Goal: Task Accomplishment & Management: Use online tool/utility

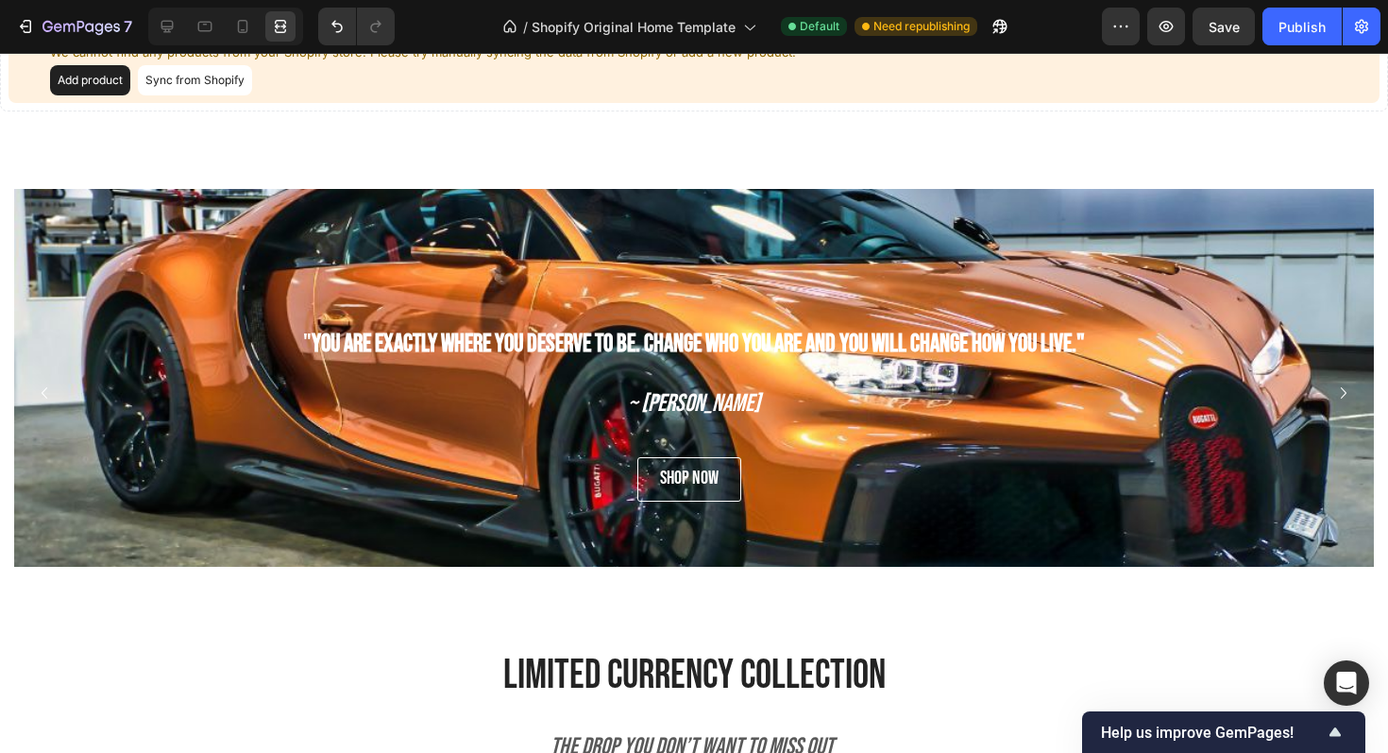
scroll to position [999, 0]
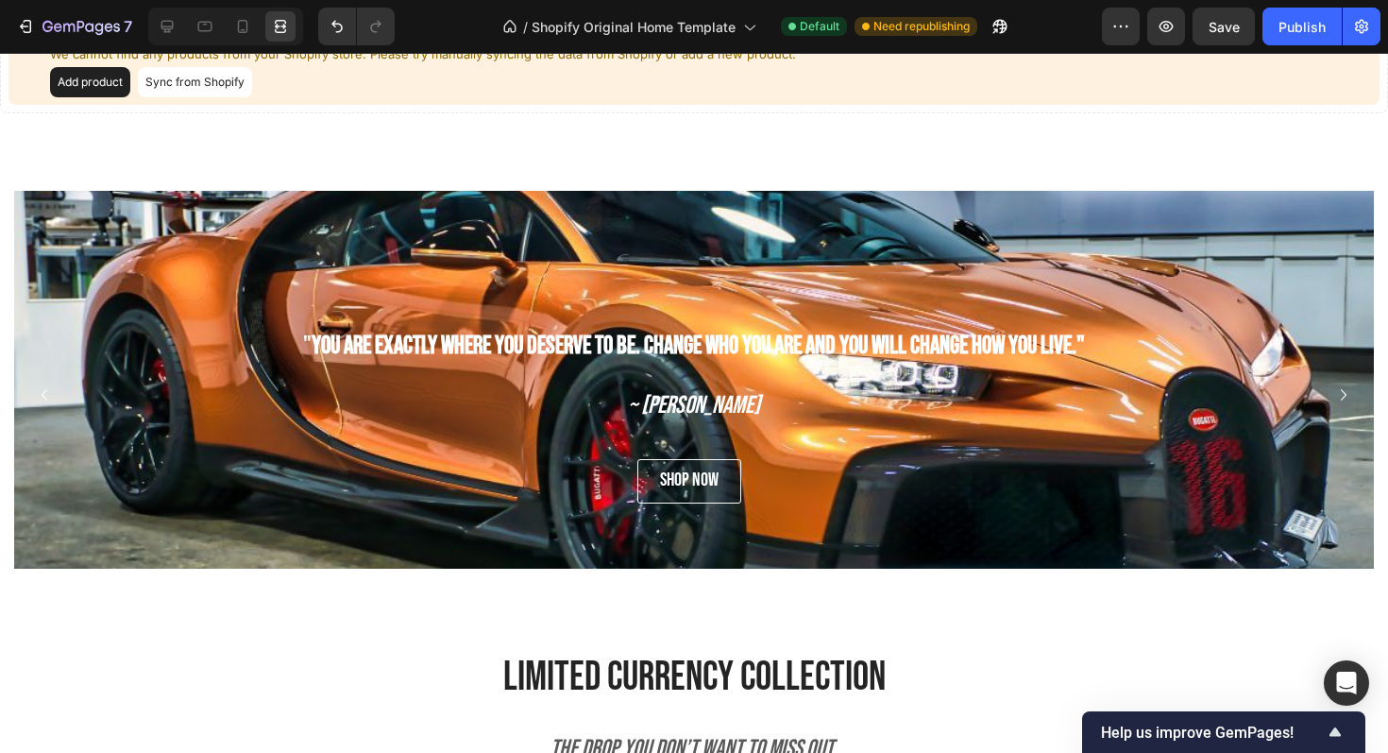
click at [683, 380] on button "Carousel Next Arrow" at bounding box center [1343, 395] width 30 height 30
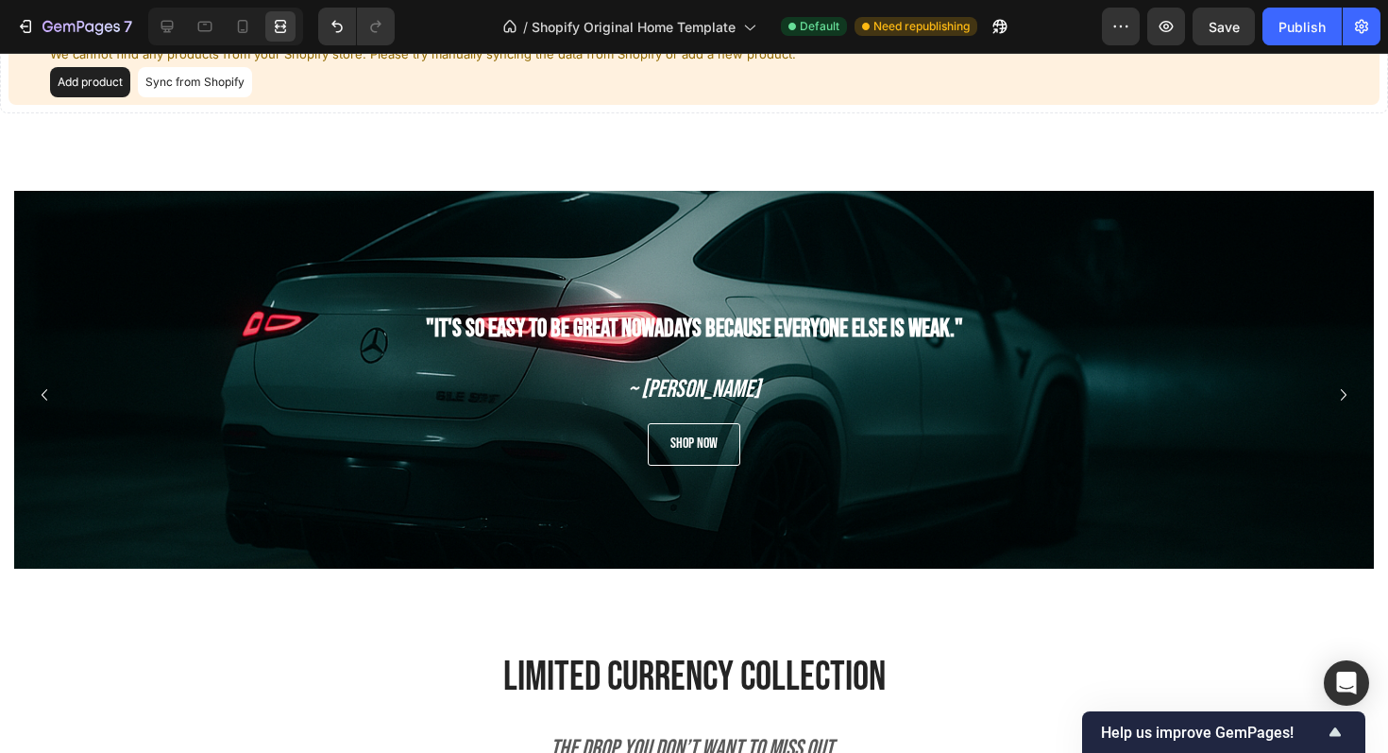
click at [683, 380] on button "Carousel Next Arrow" at bounding box center [1343, 395] width 30 height 30
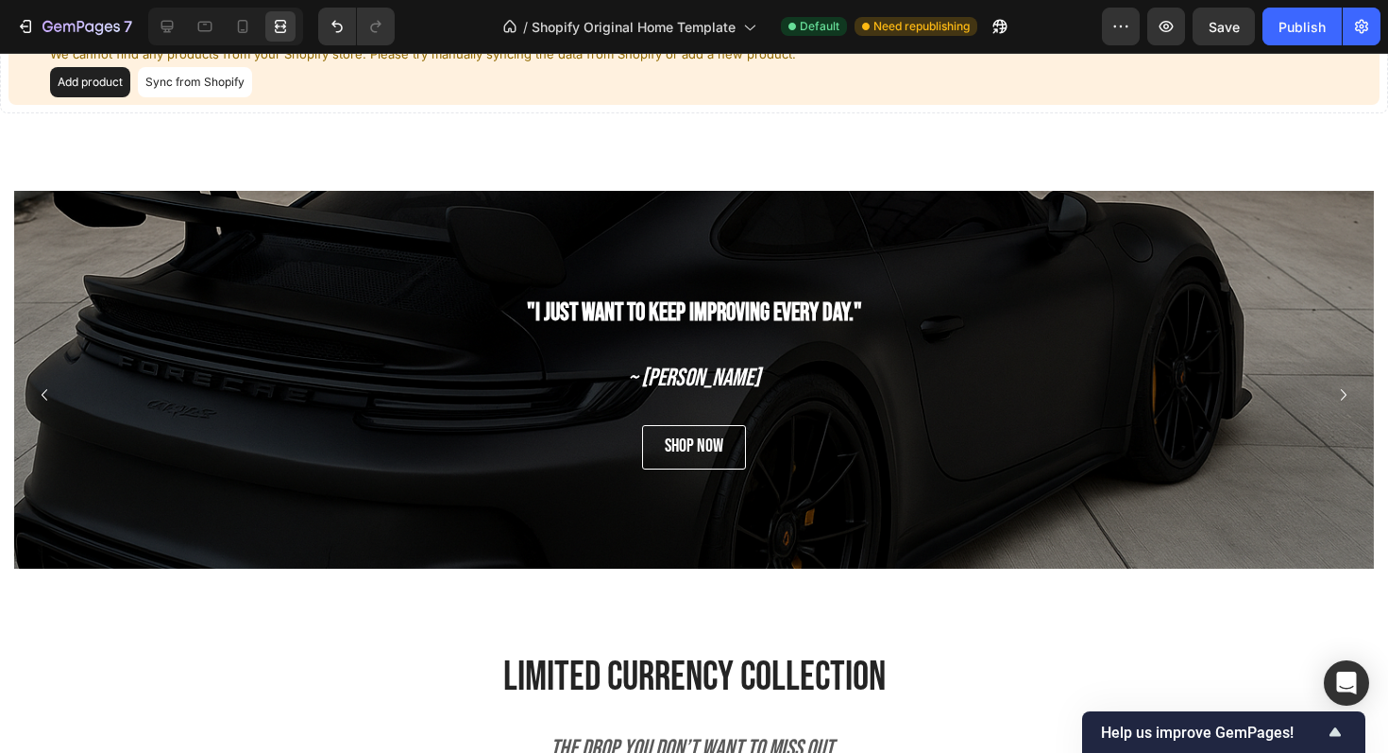
click at [683, 380] on button "Carousel Next Arrow" at bounding box center [1343, 395] width 30 height 30
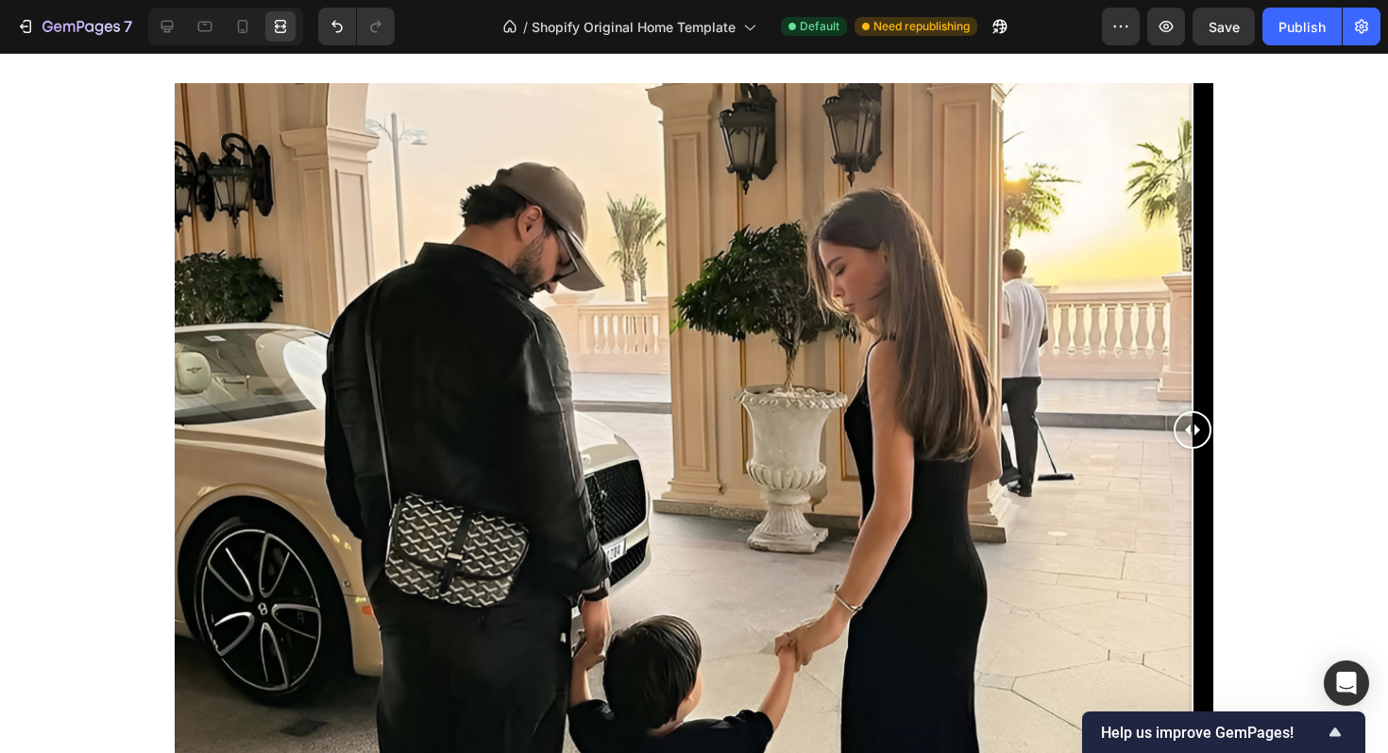
scroll to position [2482, 0]
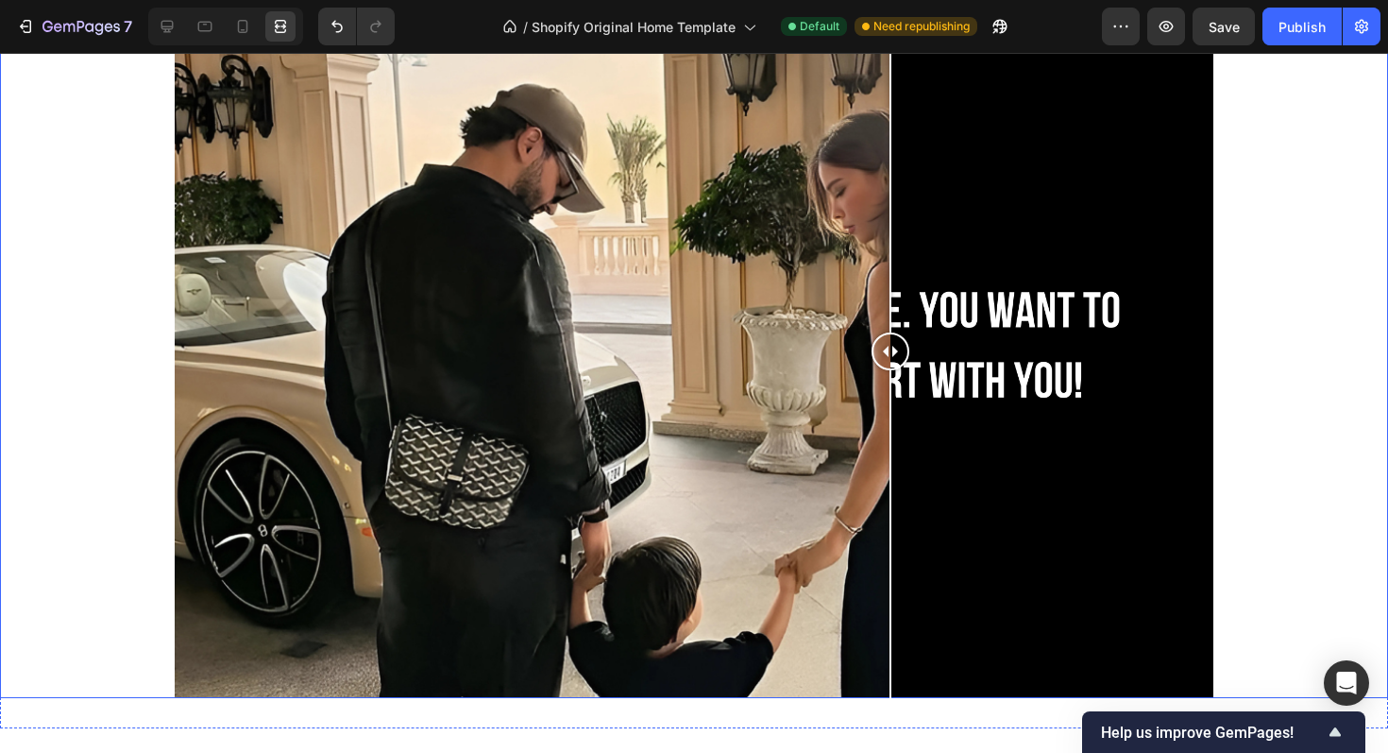
drag, startPoint x: 1168, startPoint y: 351, endPoint x: 895, endPoint y: 365, distance: 273.2
click at [683, 365] on div at bounding box center [891, 351] width 38 height 38
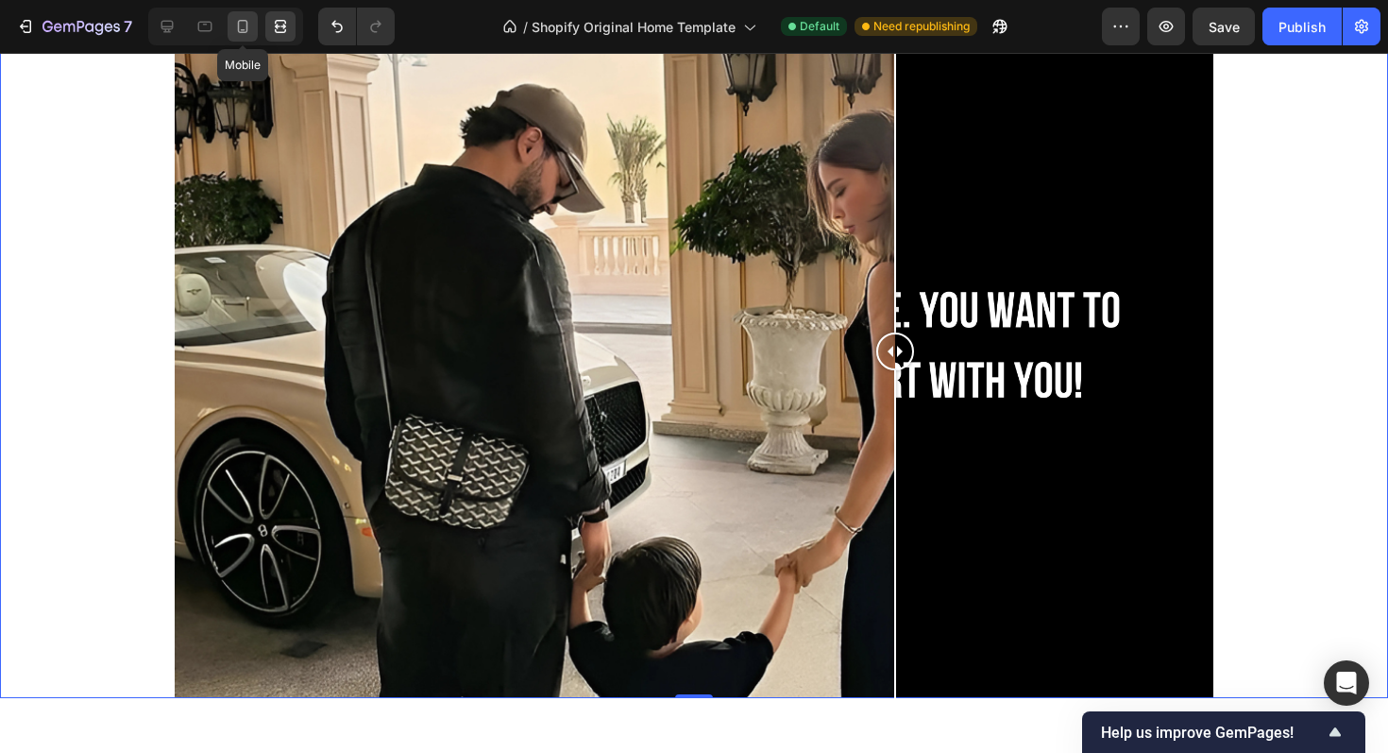
click at [239, 31] on icon at bounding box center [243, 26] width 10 height 13
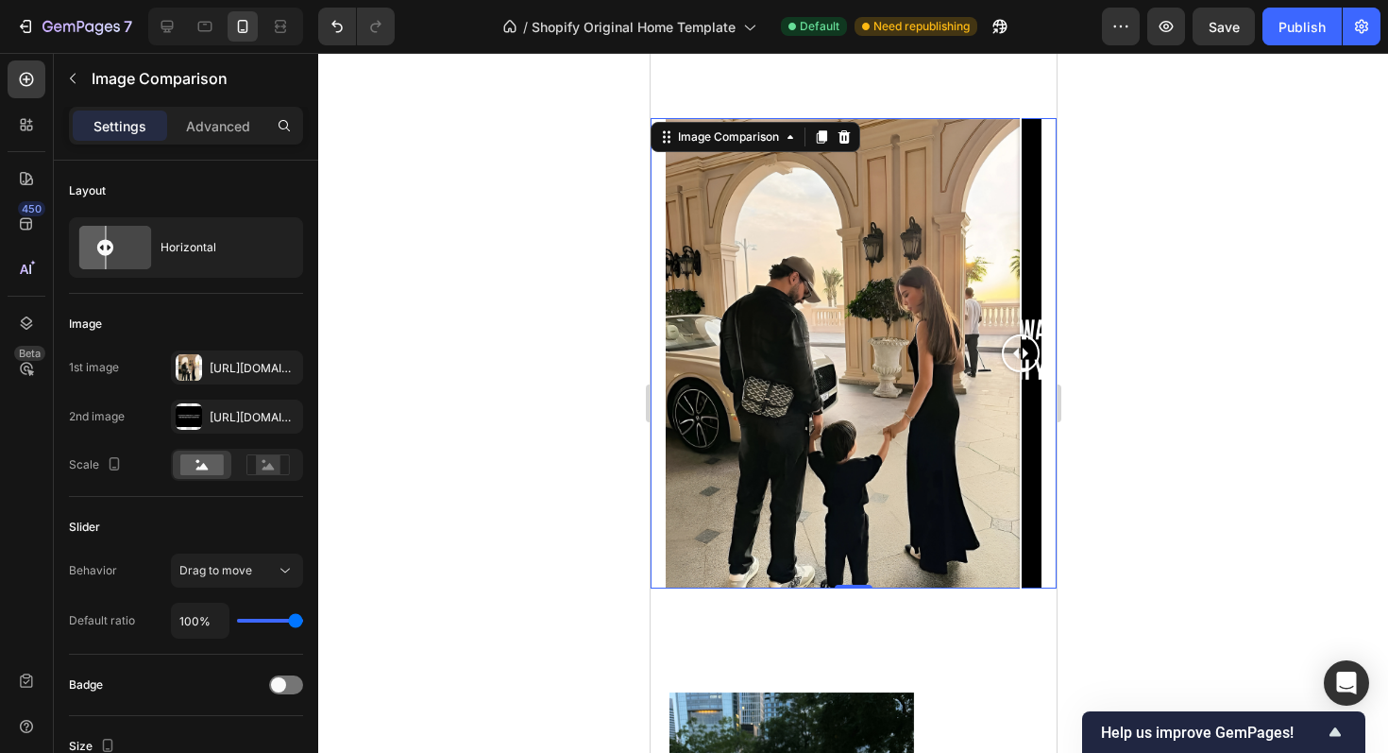
scroll to position [2368, 0]
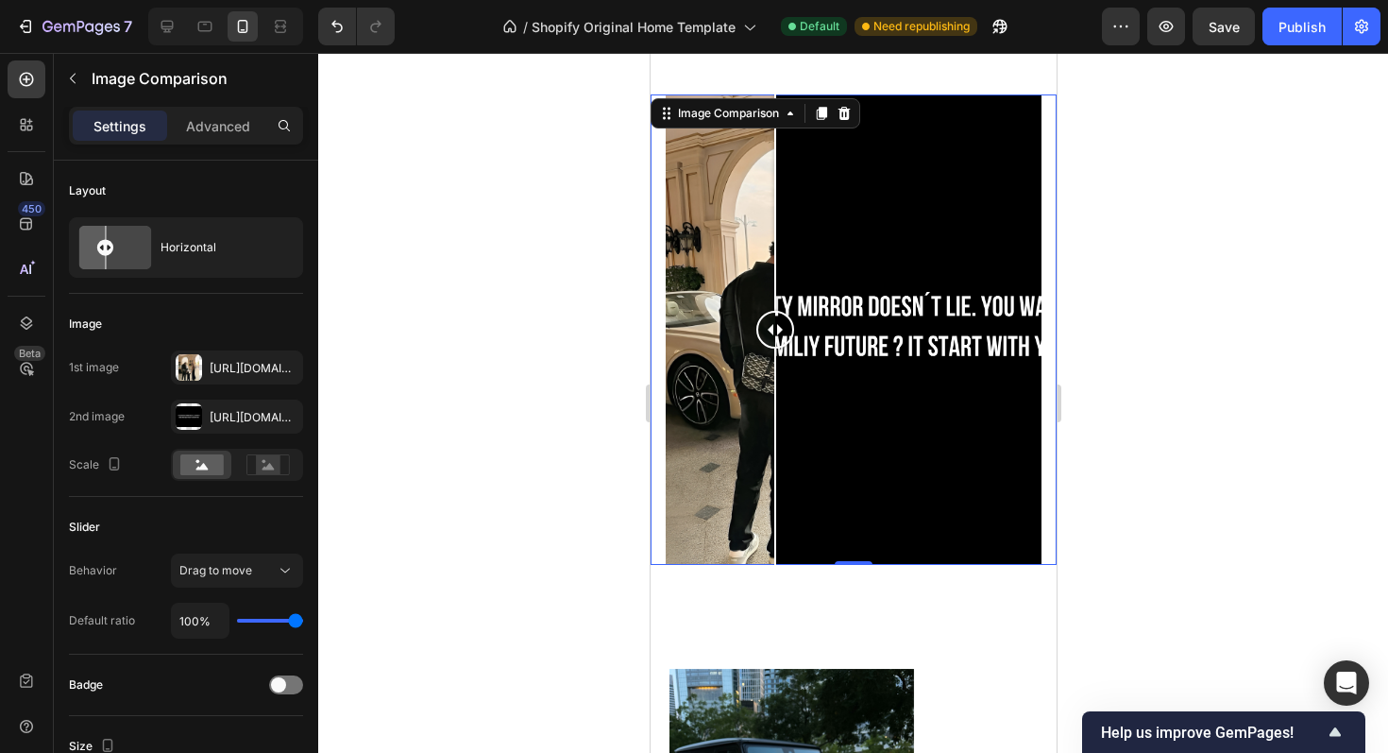
drag, startPoint x: 1017, startPoint y: 348, endPoint x: 1177, endPoint y: 355, distance: 160.7
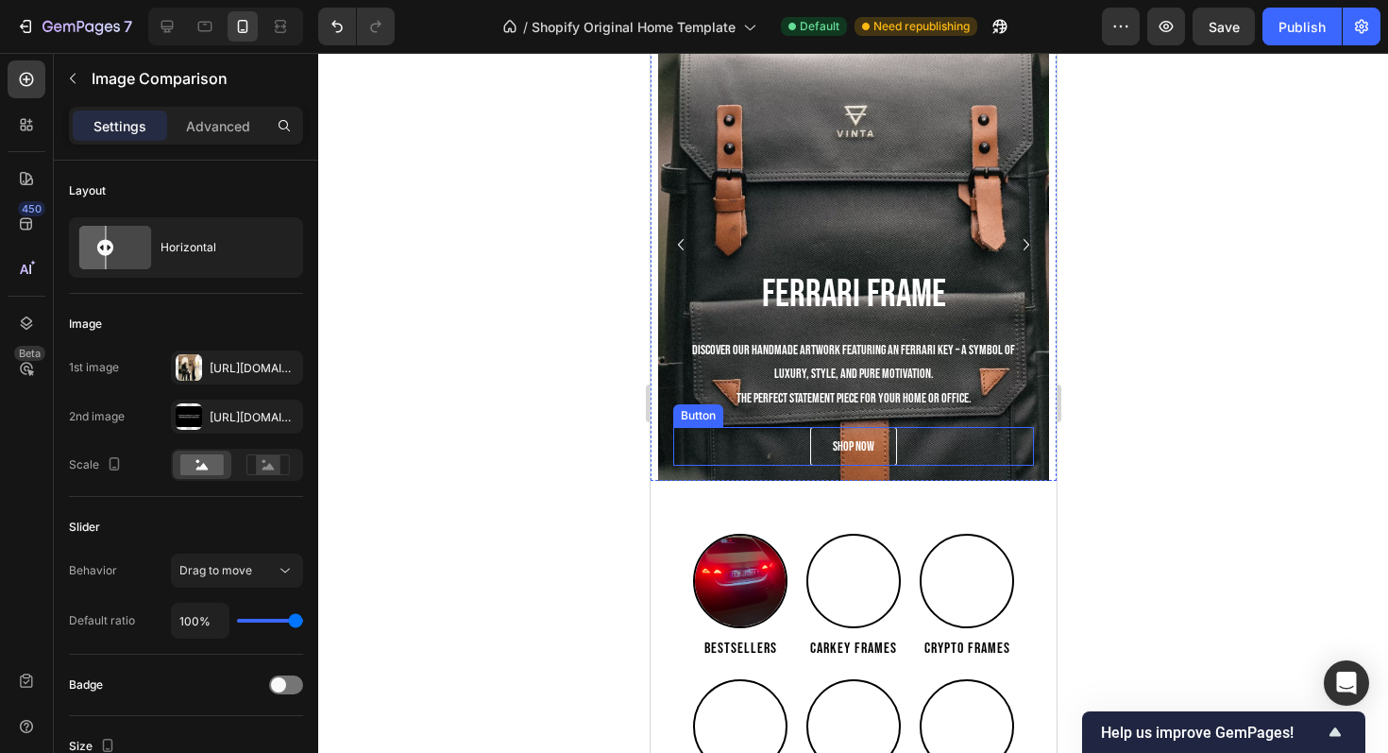
scroll to position [0, 0]
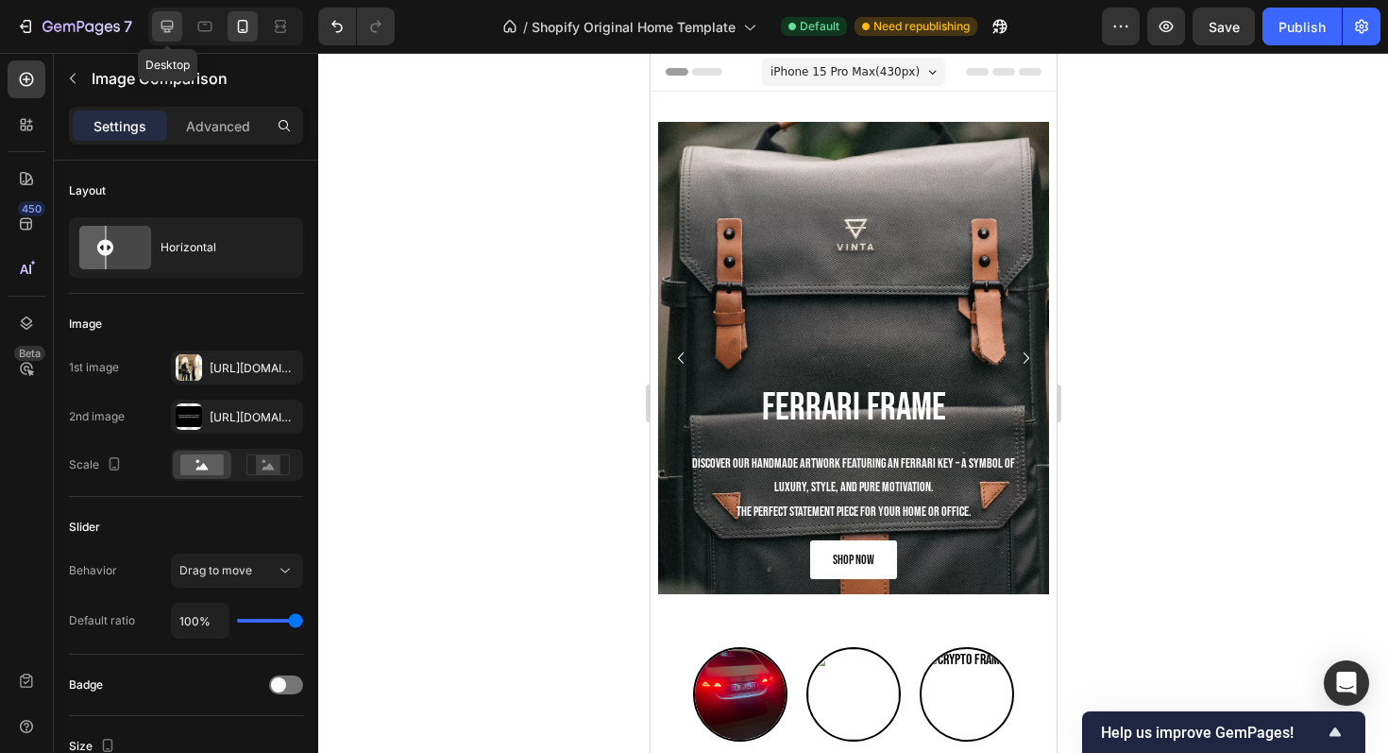
click at [165, 18] on icon at bounding box center [167, 26] width 19 height 19
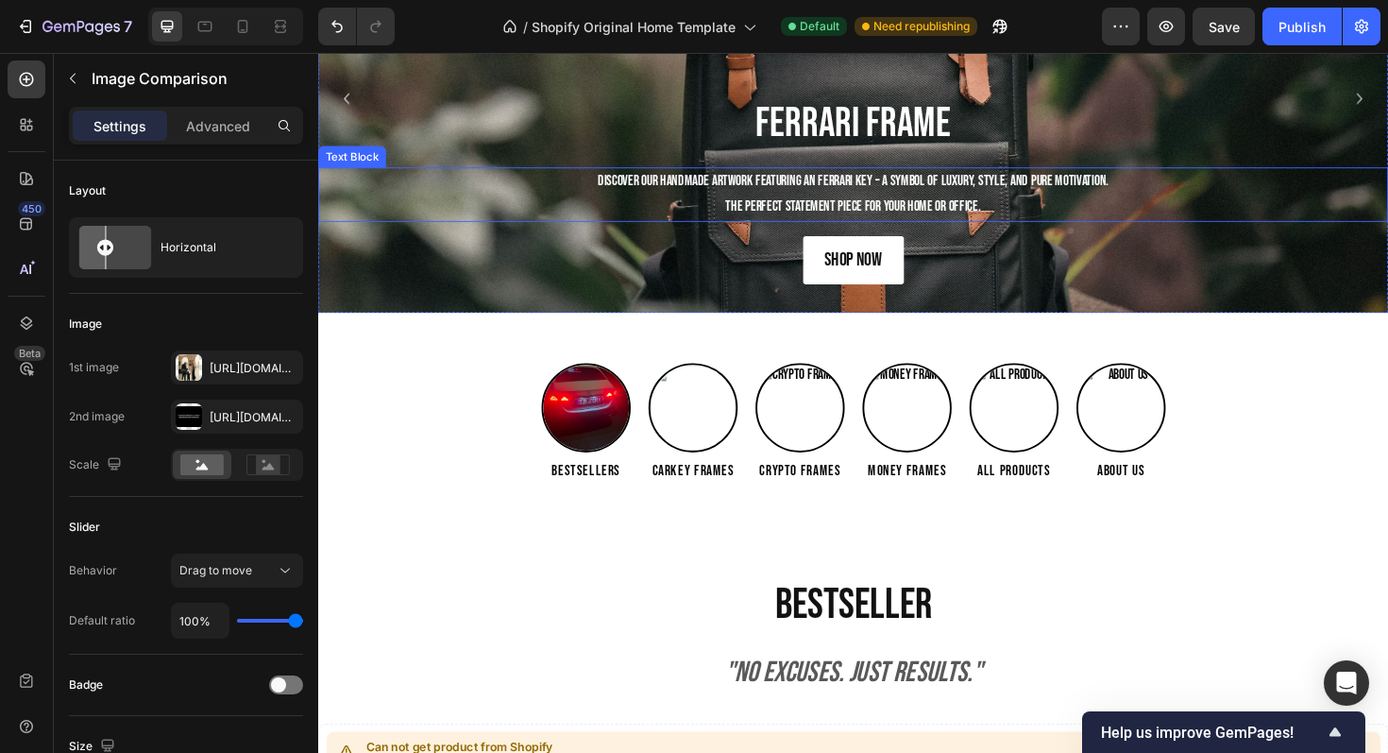
scroll to position [260, 0]
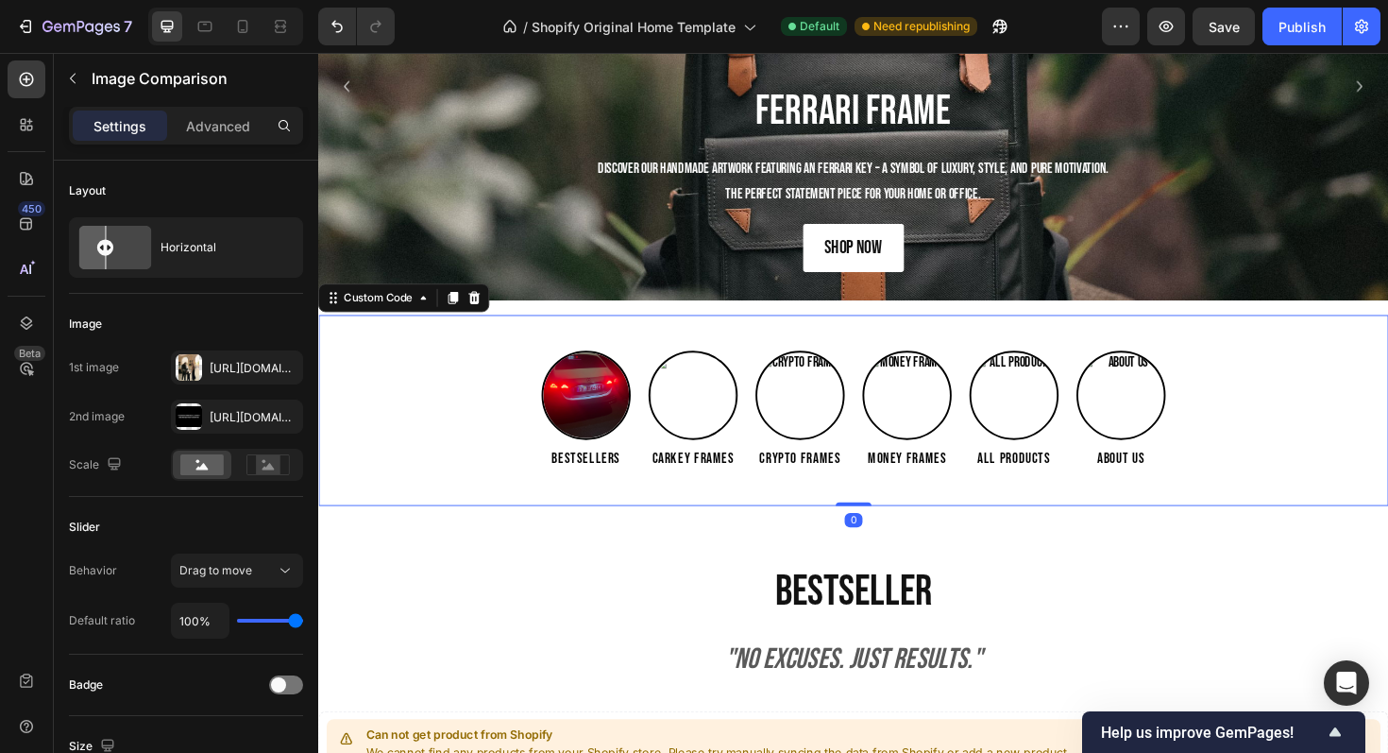
click at [525, 371] on div "Bestsellers Carkey Frames Crypto Frames Money Frames All Products About us" at bounding box center [884, 431] width 1133 height 127
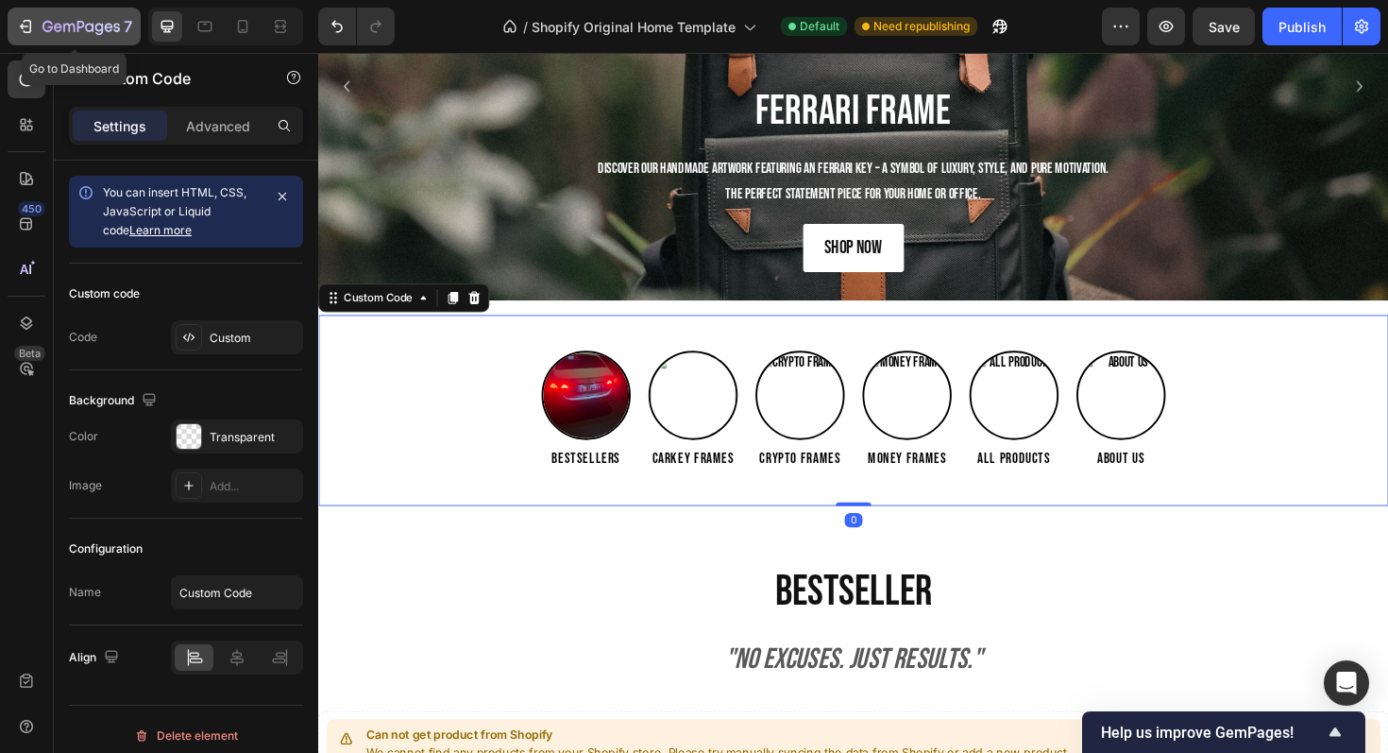
click at [27, 19] on icon "button" at bounding box center [25, 26] width 19 height 19
